Goal: Task Accomplishment & Management: Manage account settings

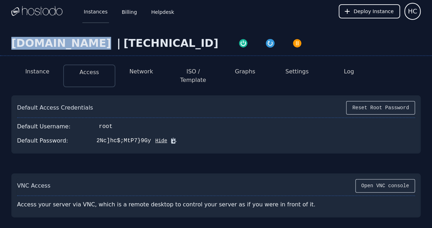
click at [96, 12] on link "Instances" at bounding box center [95, 11] width 27 height 23
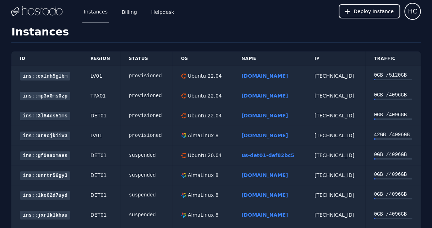
click at [248, 78] on link "[DOMAIN_NAME]" at bounding box center [264, 76] width 46 height 6
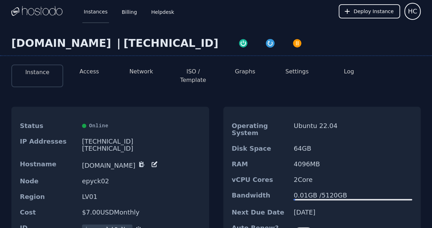
click at [99, 13] on link "Instances" at bounding box center [95, 11] width 27 height 23
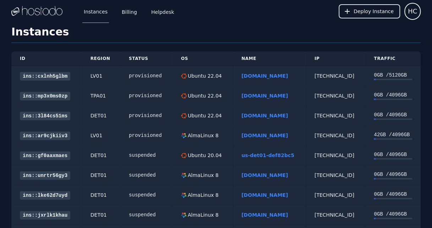
click at [246, 94] on link "[DOMAIN_NAME]" at bounding box center [264, 96] width 46 height 6
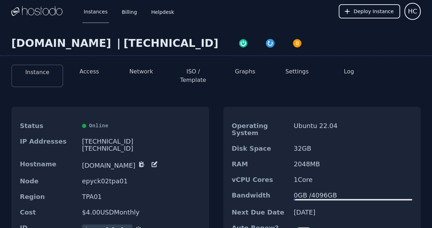
click at [92, 77] on li "Access" at bounding box center [89, 76] width 52 height 23
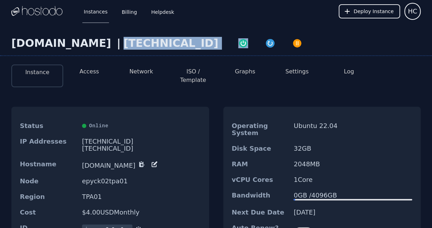
drag, startPoint x: 179, startPoint y: 45, endPoint x: 110, endPoint y: 48, distance: 69.9
click at [102, 43] on div "nuoshunsL.com | 158.51.125.81" at bounding box center [216, 46] width 432 height 19
copy div "[TECHNICAL_ID]"
click at [95, 74] on button "Access" at bounding box center [89, 71] width 20 height 9
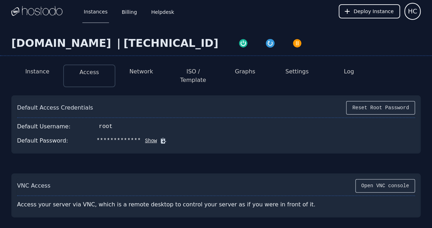
click at [141, 137] on button "Show" at bounding box center [149, 140] width 16 height 7
click at [170, 137] on icon at bounding box center [173, 140] width 7 height 7
click at [165, 134] on div "Default Password: <ybw"j[S@S2r}y'u Hide" at bounding box center [216, 141] width 398 height 14
click at [170, 137] on icon at bounding box center [173, 140] width 7 height 7
click at [171, 138] on icon at bounding box center [173, 140] width 4 height 5
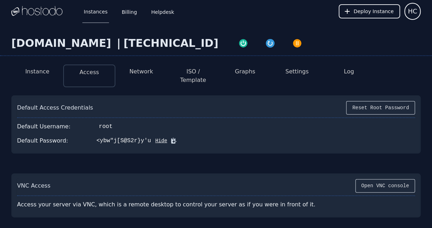
click at [389, 101] on button "Reset Root Password" at bounding box center [380, 107] width 69 height 13
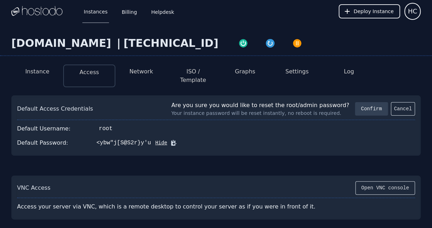
click at [371, 102] on button "Confirm" at bounding box center [371, 108] width 33 height 13
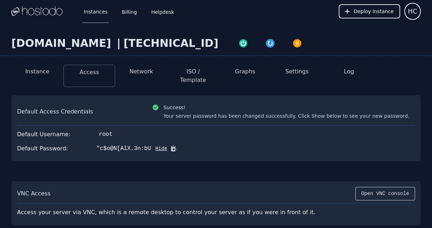
click at [171, 146] on icon at bounding box center [173, 148] width 5 height 5
click at [139, 72] on button "Network" at bounding box center [141, 71] width 24 height 9
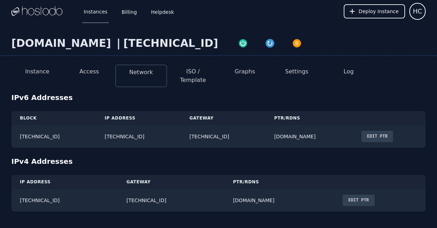
click at [391, 132] on button "Edit PTR" at bounding box center [377, 136] width 32 height 11
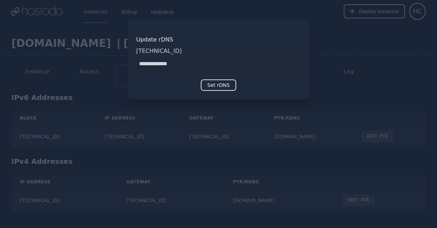
click at [309, 106] on div at bounding box center [218, 114] width 437 height 228
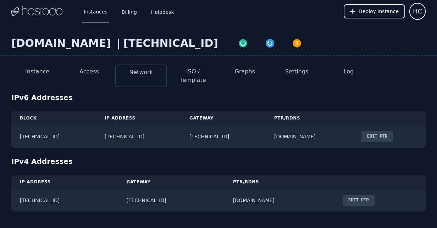
click at [96, 71] on button "Access" at bounding box center [89, 71] width 20 height 9
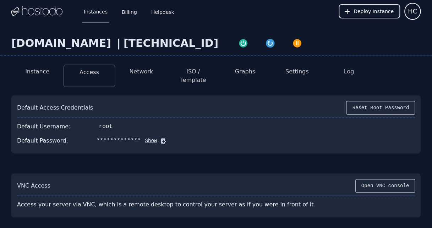
click at [203, 68] on button "ISO / Template" at bounding box center [193, 75] width 40 height 17
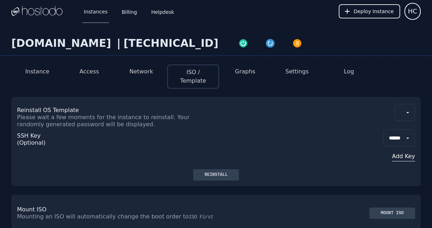
click at [150, 71] on button "Network" at bounding box center [141, 71] width 24 height 9
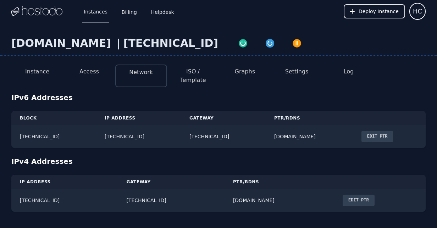
click at [374, 131] on button "Edit PTR" at bounding box center [377, 136] width 32 height 11
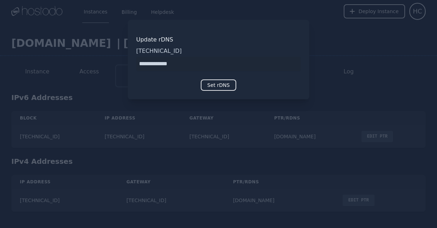
click at [380, 129] on div at bounding box center [218, 114] width 437 height 228
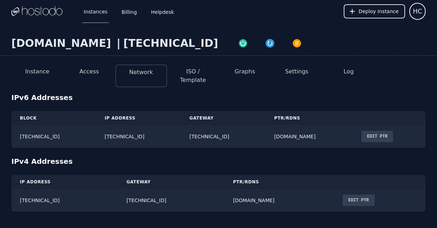
click at [392, 131] on button "Edit PTR" at bounding box center [377, 136] width 32 height 11
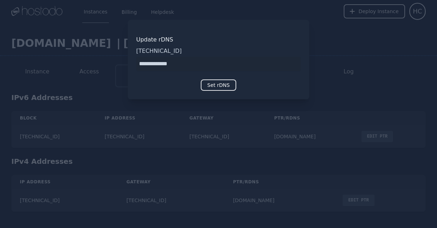
drag, startPoint x: 210, startPoint y: 62, endPoint x: -6, endPoint y: 57, distance: 216.0
click at [0, 57] on html "Instances Billing Helpdesk Deploy Instance HC Instances SSH Keys Billing Helpde…" at bounding box center [218, 114] width 437 height 228
click at [226, 89] on button "Set rDNS" at bounding box center [218, 84] width 35 height 11
click at [259, 181] on div at bounding box center [218, 114] width 437 height 228
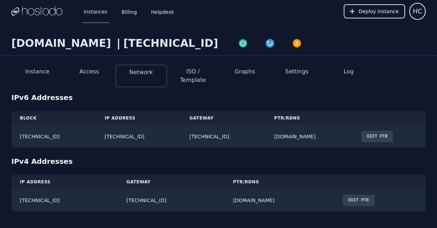
click at [391, 131] on button "Edit PTR" at bounding box center [377, 136] width 32 height 11
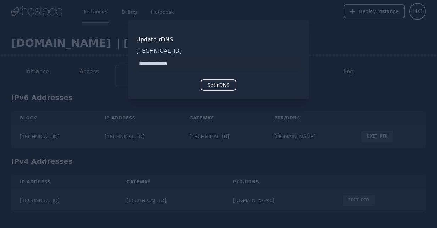
click at [346, 34] on div at bounding box center [218, 114] width 437 height 228
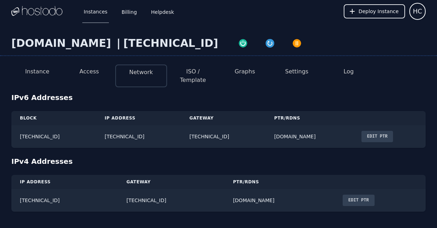
click at [290, 72] on button "Settings" at bounding box center [296, 71] width 23 height 9
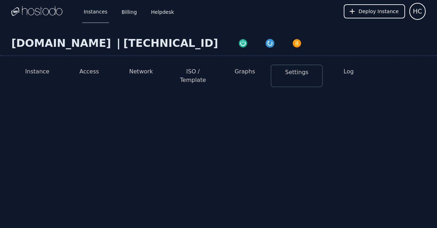
select select "***"
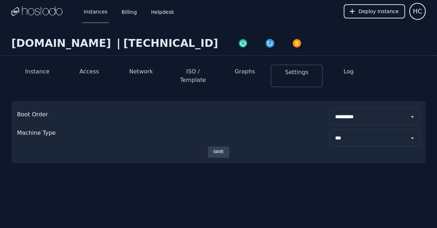
click at [26, 62] on div "Instance Access Network ISO / Template Graphs Settings Log" at bounding box center [218, 73] width 414 height 28
click at [352, 111] on select "**********" at bounding box center [374, 116] width 91 height 17
click at [35, 74] on button "Instance" at bounding box center [37, 71] width 24 height 9
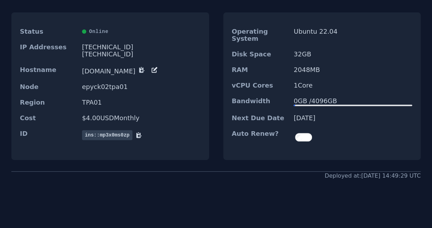
scroll to position [47, 0]
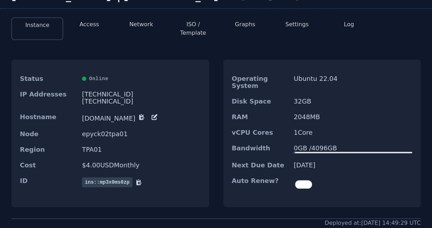
click at [125, 26] on li "Network" at bounding box center [141, 28] width 52 height 23
click at [133, 28] on button "Network" at bounding box center [141, 24] width 24 height 9
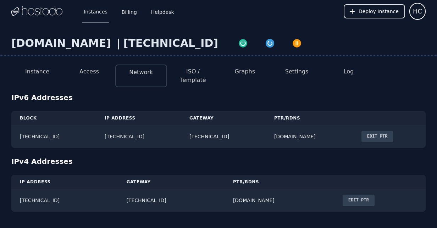
click at [312, 70] on li "Settings" at bounding box center [297, 76] width 52 height 23
click at [179, 68] on button "ISO / Template" at bounding box center [193, 75] width 40 height 17
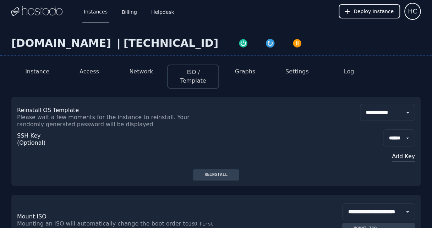
click at [407, 106] on select "**********" at bounding box center [387, 112] width 55 height 17
select select "**"
click at [360, 104] on select "**********" at bounding box center [387, 112] width 55 height 17
click at [208, 172] on div "Reinstall" at bounding box center [216, 175] width 34 height 6
click at [94, 16] on link "Instances" at bounding box center [95, 11] width 27 height 23
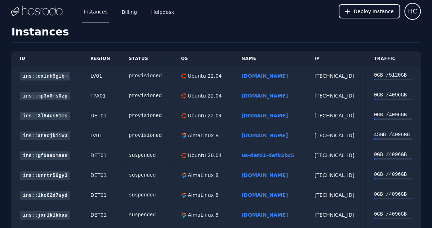
click at [257, 74] on link "chinasptd.com" at bounding box center [264, 76] width 46 height 6
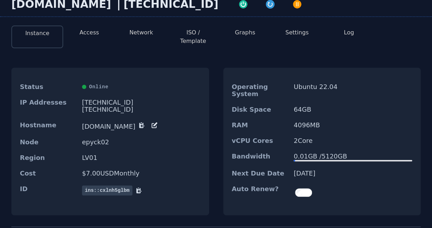
scroll to position [47, 0]
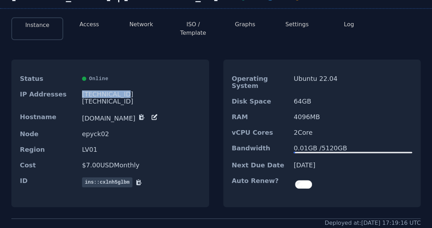
click at [91, 22] on button "Access" at bounding box center [89, 24] width 20 height 9
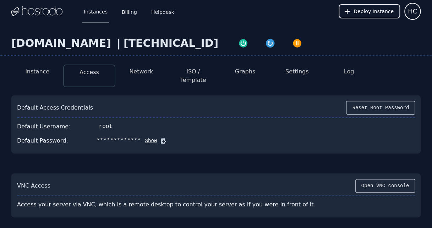
click at [141, 137] on button "Show" at bounding box center [149, 140] width 16 height 7
click at [171, 138] on icon at bounding box center [173, 140] width 5 height 5
click at [151, 137] on button "Hide" at bounding box center [159, 140] width 16 height 7
click at [160, 137] on icon at bounding box center [163, 140] width 7 height 7
click at [143, 137] on button "Show" at bounding box center [149, 140] width 16 height 7
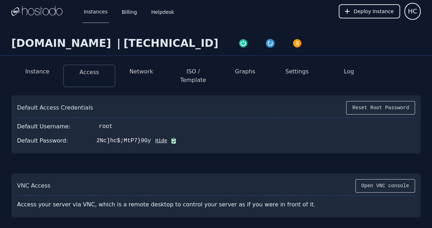
click at [171, 138] on icon at bounding box center [173, 140] width 4 height 5
click at [146, 72] on button "Network" at bounding box center [141, 71] width 24 height 9
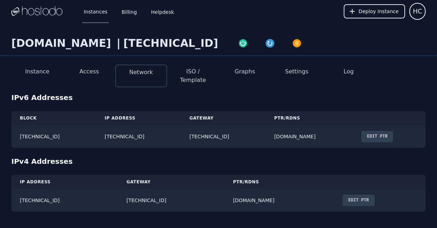
click at [182, 72] on button "ISO / Template" at bounding box center [193, 75] width 40 height 17
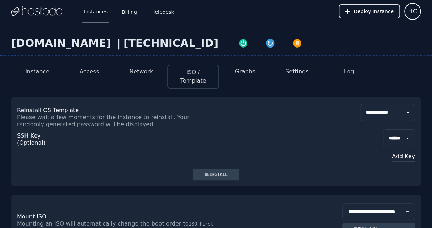
click at [45, 70] on button "Instance" at bounding box center [37, 71] width 24 height 9
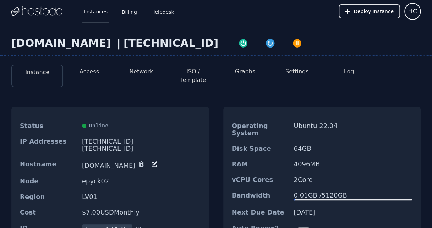
click at [101, 12] on link "Instances" at bounding box center [95, 11] width 27 height 23
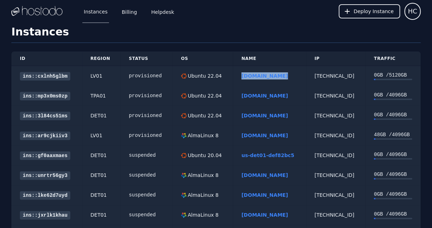
drag, startPoint x: 271, startPoint y: 72, endPoint x: 231, endPoint y: 80, distance: 40.9
click at [233, 80] on td "[DOMAIN_NAME]" at bounding box center [269, 76] width 73 height 20
copy link "[DOMAIN_NAME]"
click at [117, 37] on h1 "Instances" at bounding box center [215, 34] width 409 height 17
click at [203, 117] on div "Ubuntu 22.04" at bounding box center [203, 115] width 35 height 7
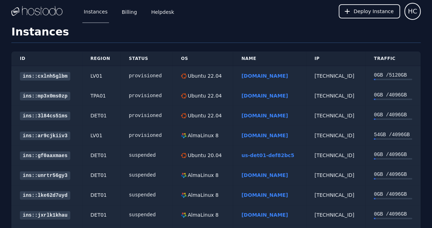
click at [244, 77] on link "[DOMAIN_NAME]" at bounding box center [264, 76] width 46 height 6
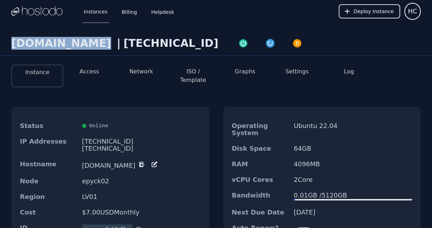
drag, startPoint x: 83, startPoint y: 48, endPoint x: 13, endPoint y: 43, distance: 70.4
click at [13, 43] on div "[DOMAIN_NAME]" at bounding box center [62, 43] width 102 height 13
copy div "[DOMAIN_NAME]"
click at [91, 11] on link "Instances" at bounding box center [95, 11] width 27 height 23
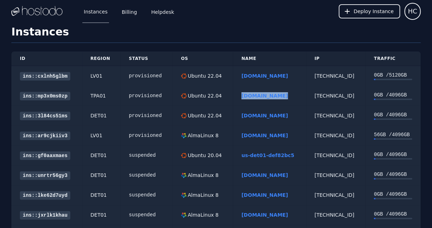
drag, startPoint x: 281, startPoint y: 94, endPoint x: 231, endPoint y: 98, distance: 50.6
click at [241, 99] on div "[DOMAIN_NAME]" at bounding box center [269, 95] width 56 height 7
copy link "[DOMAIN_NAME]"
